Goal: Information Seeking & Learning: Learn about a topic

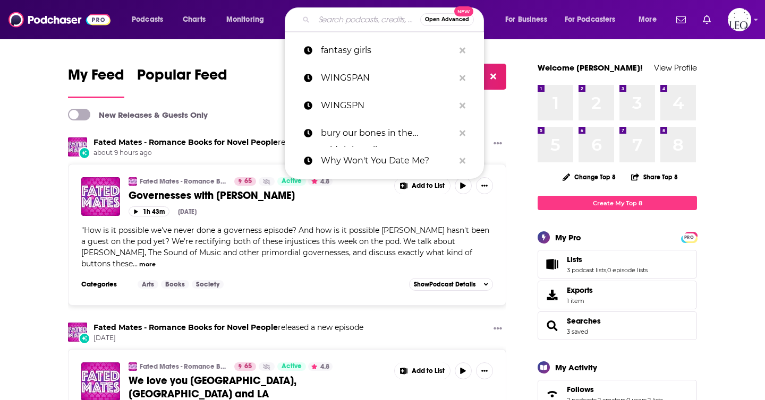
click at [334, 23] on input "Search podcasts, credits, & more..." at bounding box center [367, 19] width 106 height 17
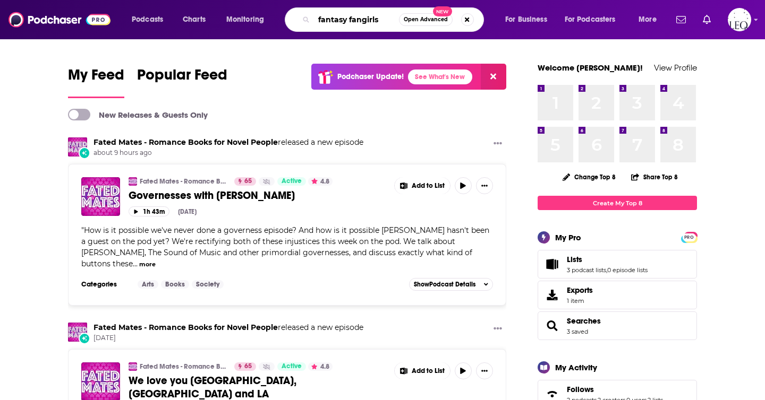
type input "fantasy fangirls"
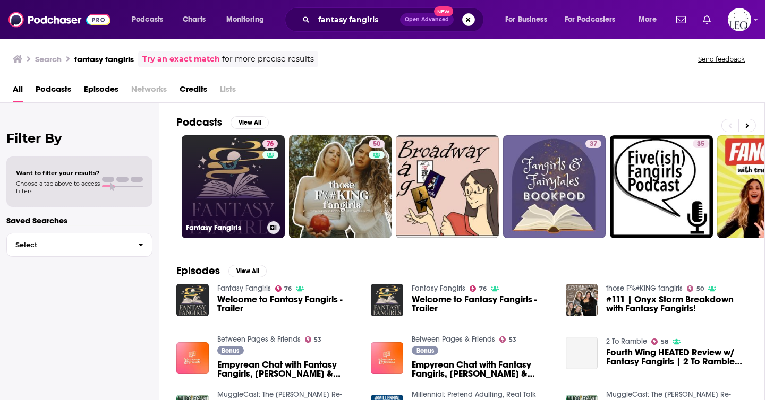
click at [236, 194] on link "76 Fantasy Fangirls" at bounding box center [233, 186] width 103 height 103
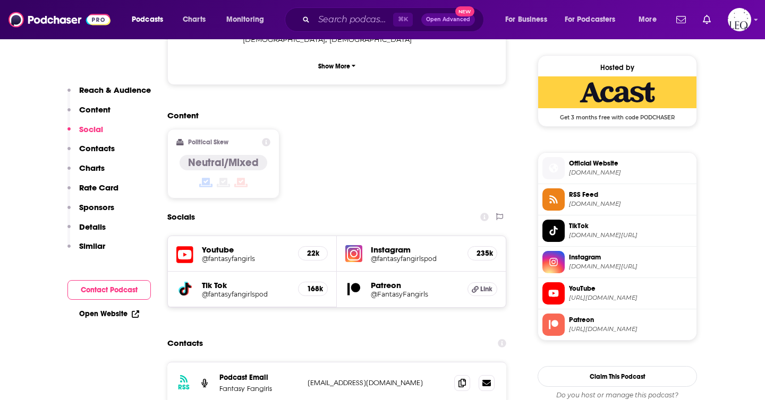
scroll to position [847, 0]
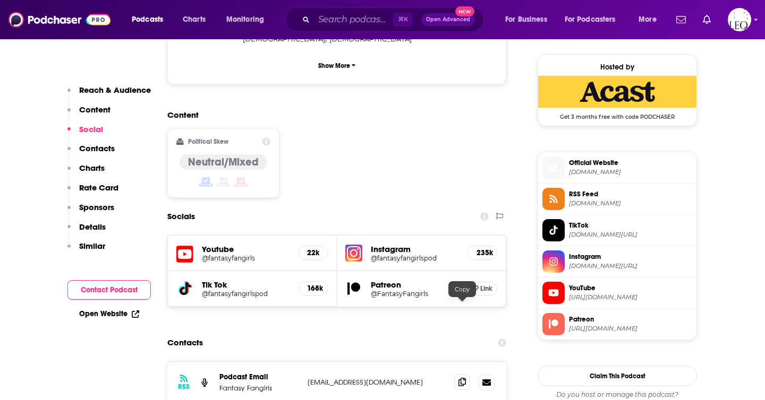
click at [460, 378] on icon at bounding box center [461, 382] width 7 height 8
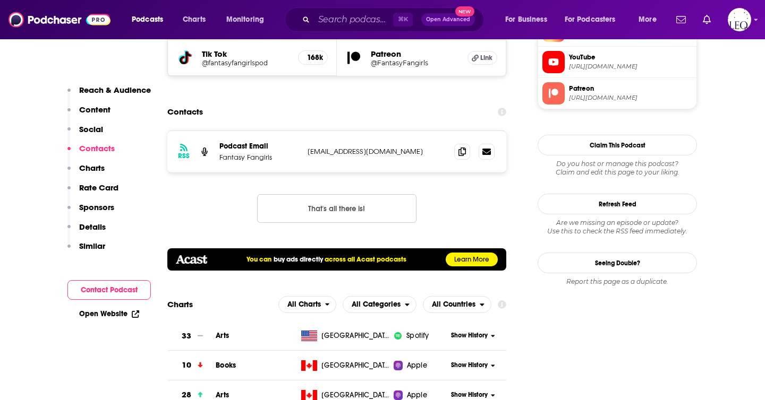
scroll to position [1081, 0]
